Goal: Find specific page/section

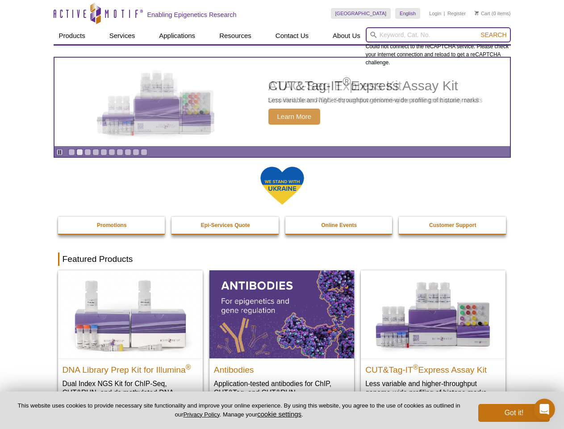
click at [438, 35] on input "search" at bounding box center [438, 34] width 145 height 15
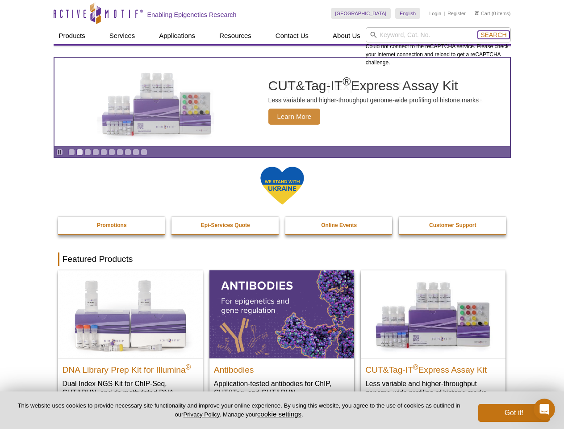
click at [493, 35] on span "Search" at bounding box center [493, 34] width 26 height 7
click at [59, 152] on icon "Pause" at bounding box center [60, 152] width 6 height 6
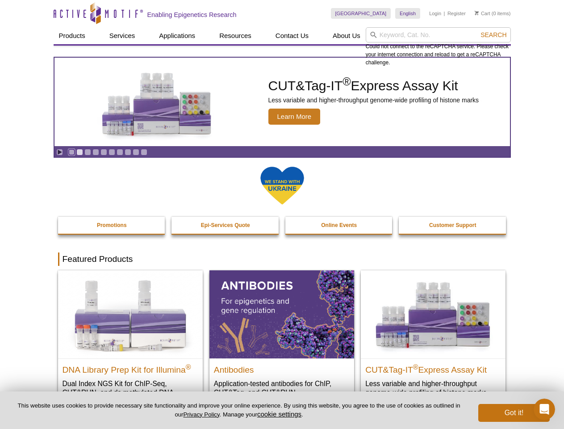
click at [71, 152] on link "Go to slide 1" at bounding box center [71, 152] width 7 height 7
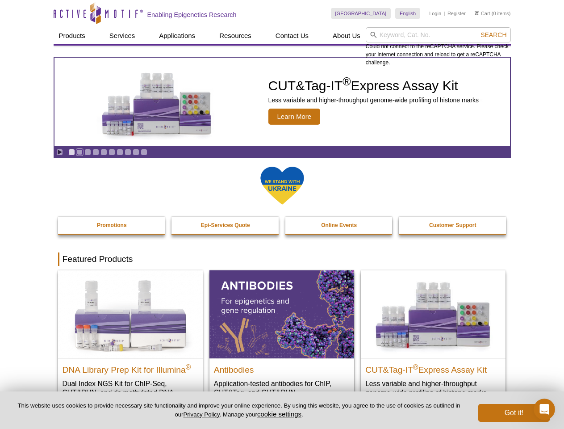
click at [79, 152] on link "Go to slide 2" at bounding box center [79, 152] width 7 height 7
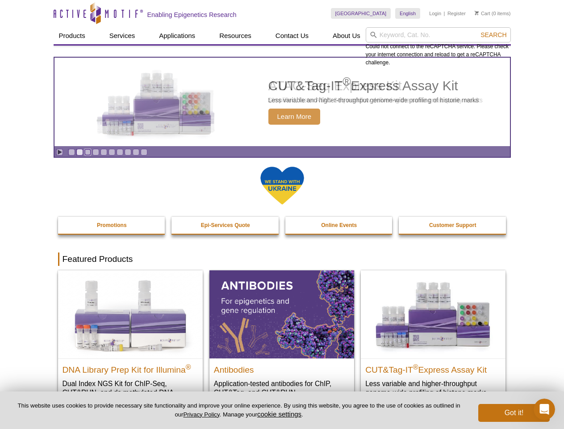
click at [88, 152] on link "Go to slide 3" at bounding box center [87, 152] width 7 height 7
click at [96, 152] on link "Go to slide 4" at bounding box center [95, 152] width 7 height 7
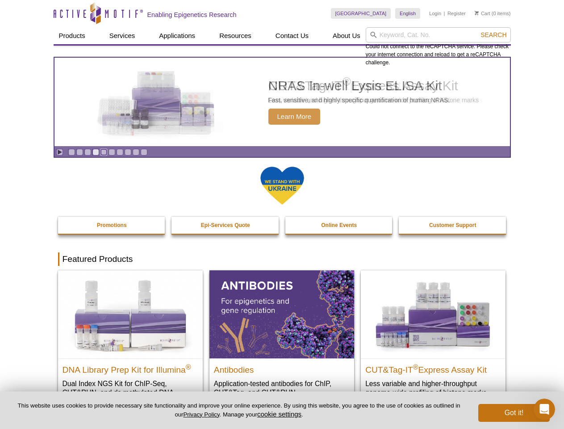
click at [104, 152] on link "Go to slide 5" at bounding box center [103, 152] width 7 height 7
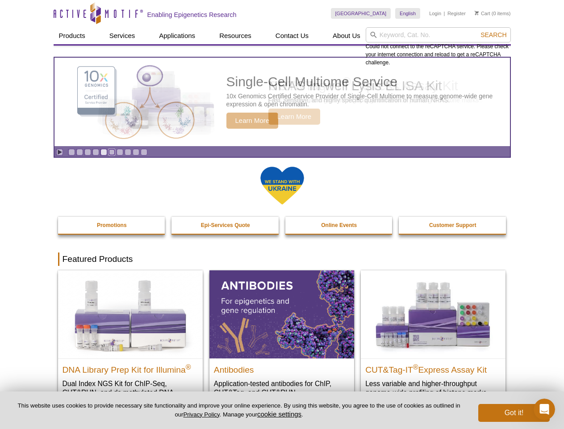
click at [112, 152] on link "Go to slide 6" at bounding box center [112, 152] width 7 height 7
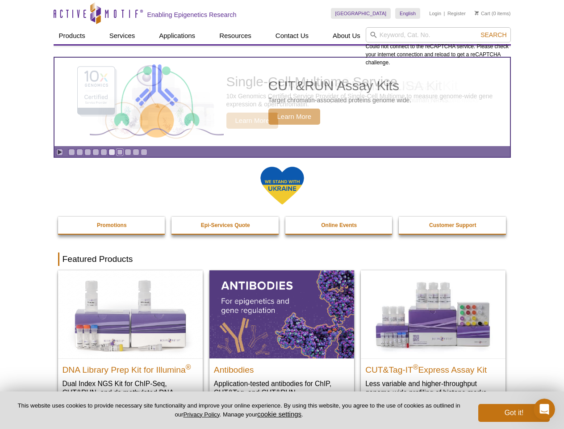
click at [120, 152] on link "Go to slide 7" at bounding box center [120, 152] width 7 height 7
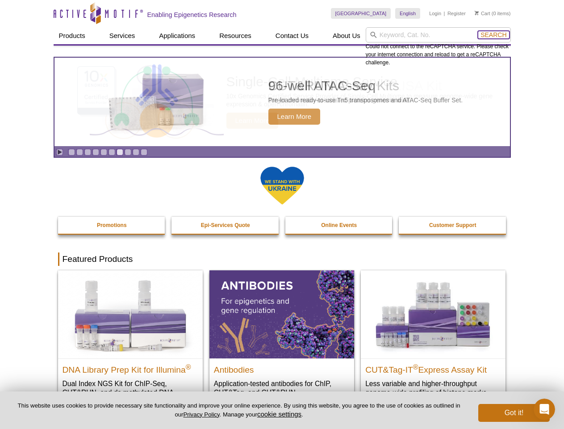
click at [493, 35] on span "Search" at bounding box center [493, 34] width 26 height 7
